Goal: Task Accomplishment & Management: Complete application form

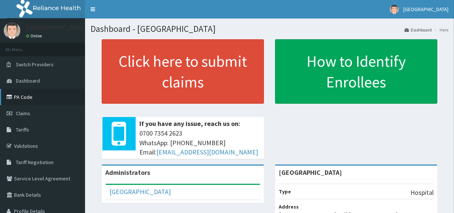
click at [62, 103] on link "PA Code" at bounding box center [42, 97] width 85 height 16
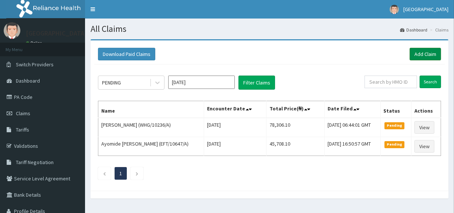
click at [433, 53] on link "Add Claim" at bounding box center [425, 54] width 31 height 13
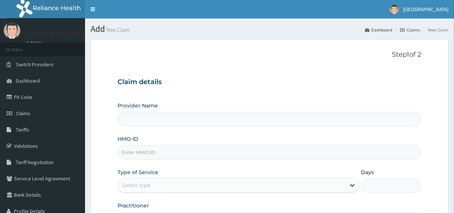
type input "[GEOGRAPHIC_DATA]"
click at [166, 153] on input "HMO ID" at bounding box center [270, 152] width 304 height 14
paste input "ACQ/10013/B"
type input "ACQ/10013/B"
click at [165, 185] on div "Select type" at bounding box center [232, 185] width 228 height 12
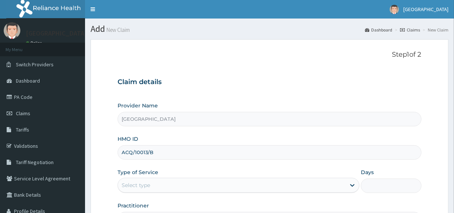
click at [405, 101] on div "Claim details Provider Name Medwin Hospital HMO ID ACQ/10013/B Type of Service …" at bounding box center [270, 148] width 304 height 155
click at [314, 188] on div "Select type" at bounding box center [232, 185] width 228 height 12
click at [376, 156] on input "ACQ/10013/B" at bounding box center [270, 152] width 304 height 14
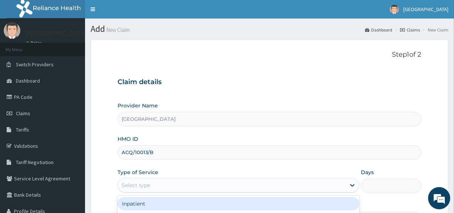
click at [314, 187] on div "Select type" at bounding box center [232, 185] width 228 height 12
click at [319, 206] on div "Inpatient" at bounding box center [239, 203] width 242 height 13
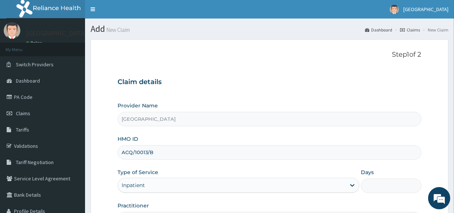
click at [384, 187] on input "Days" at bounding box center [391, 185] width 60 height 14
type input "4"
